Goal: Navigation & Orientation: Find specific page/section

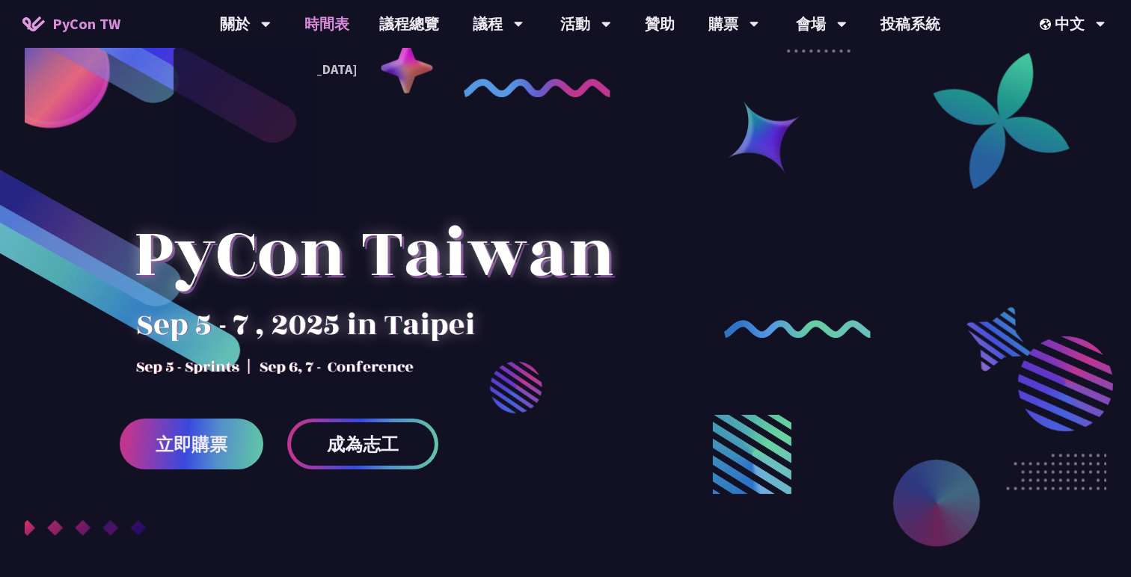
click at [305, 27] on link "時間表" at bounding box center [326, 24] width 75 height 48
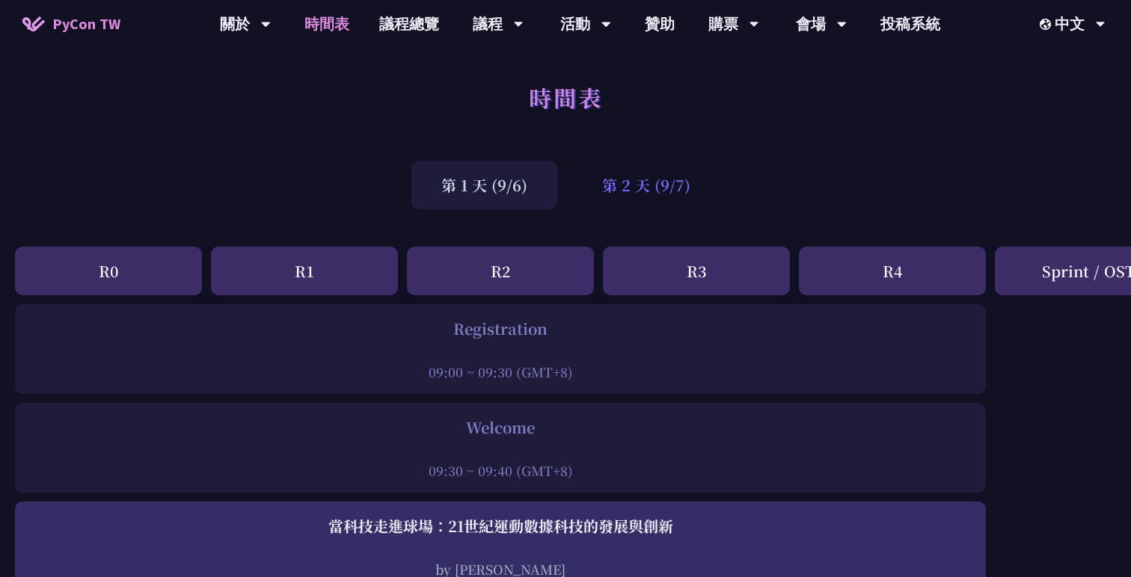
click at [649, 179] on div "第 2 天 (9/7)" at bounding box center [646, 185] width 148 height 49
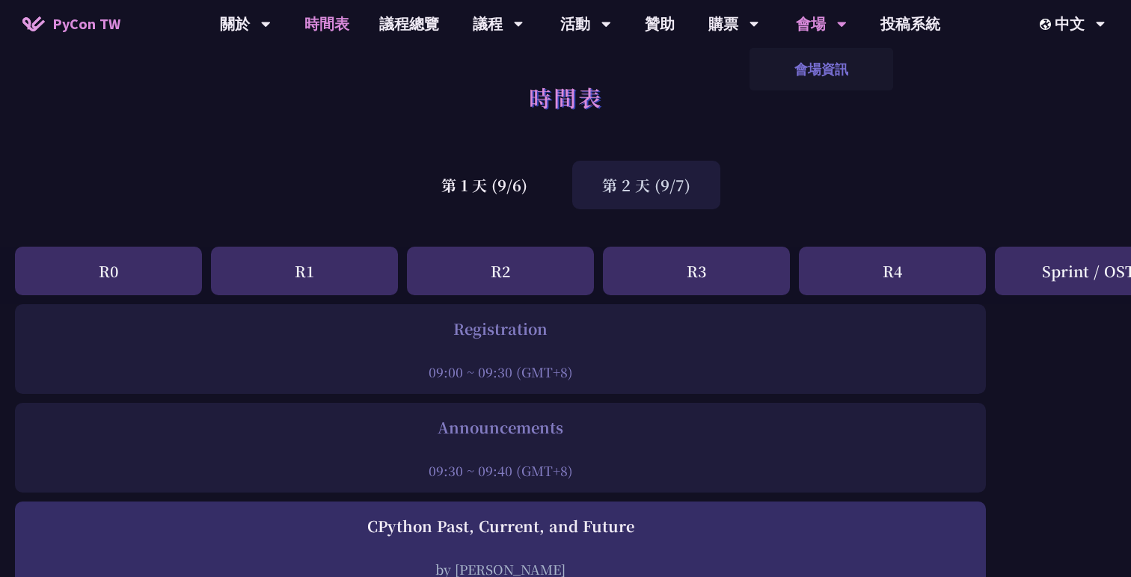
click at [810, 73] on link "會場資訊" at bounding box center [821, 69] width 144 height 35
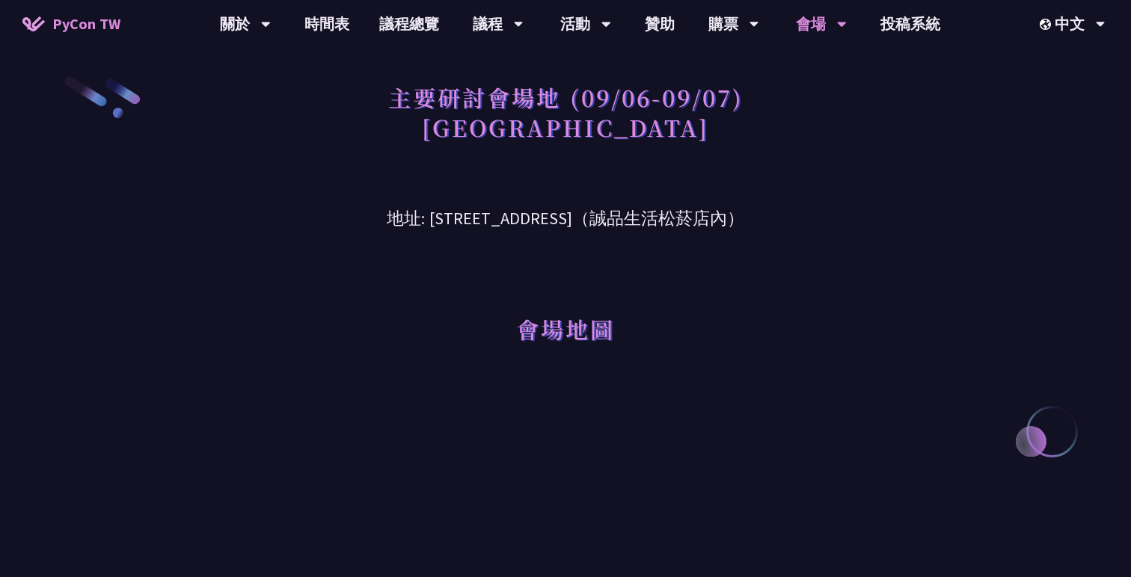
drag, startPoint x: 394, startPoint y: 223, endPoint x: 618, endPoint y: 224, distance: 223.6
click at [618, 224] on h3 "地址: [STREET_ADDRESS]（誠品生活松菸店內）" at bounding box center [566, 207] width 778 height 49
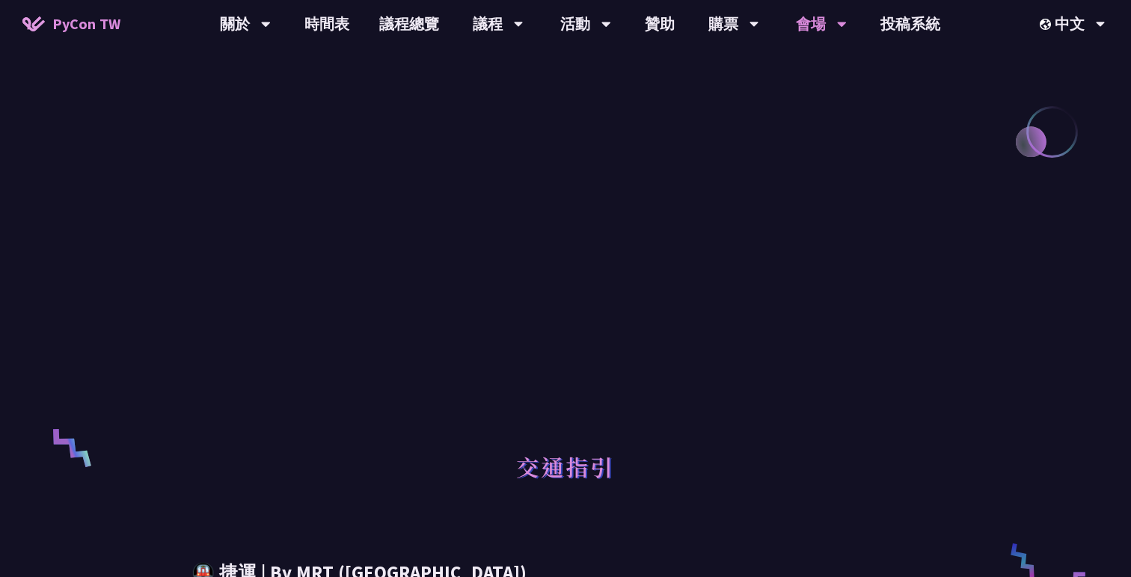
scroll to position [264, 0]
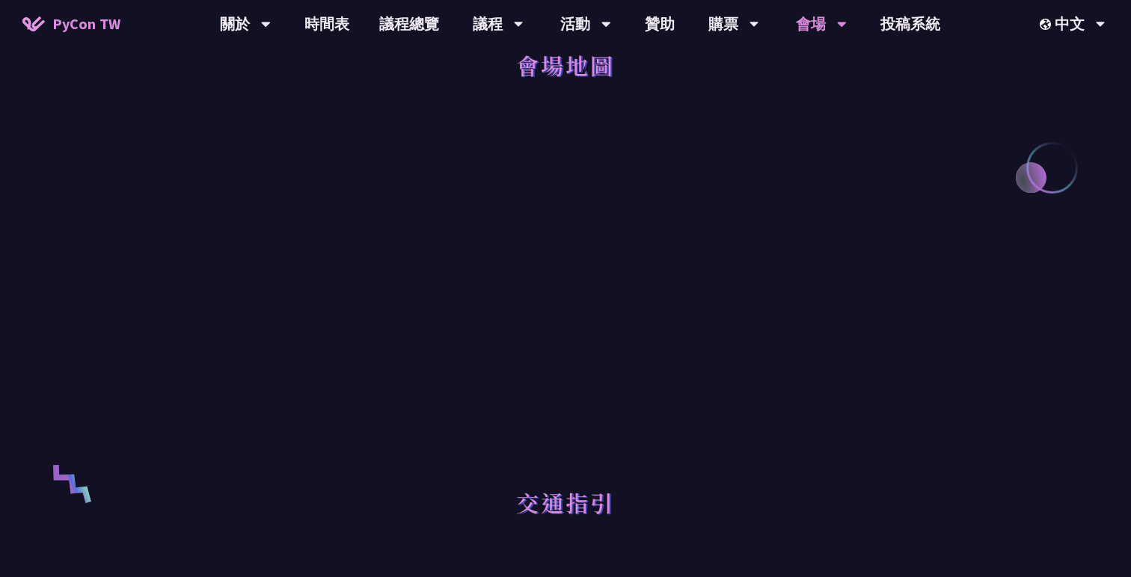
click at [248, 247] on div at bounding box center [566, 289] width 778 height 337
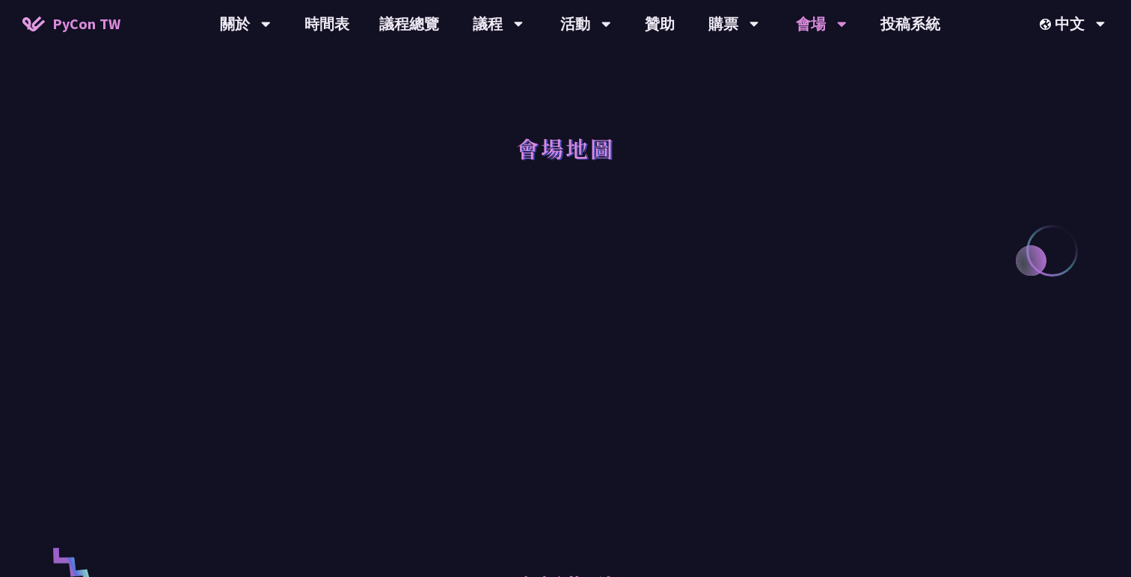
scroll to position [0, 0]
